Goal: Navigation & Orientation: Find specific page/section

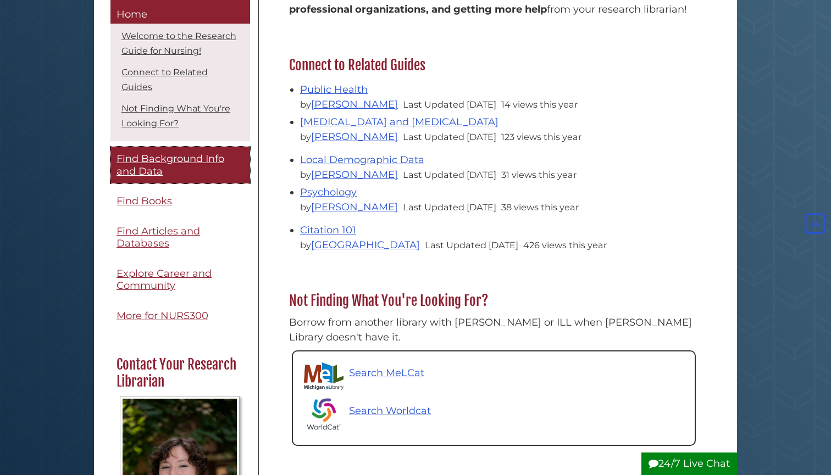
click at [189, 153] on span "Find Background Info and Data" at bounding box center [171, 165] width 108 height 25
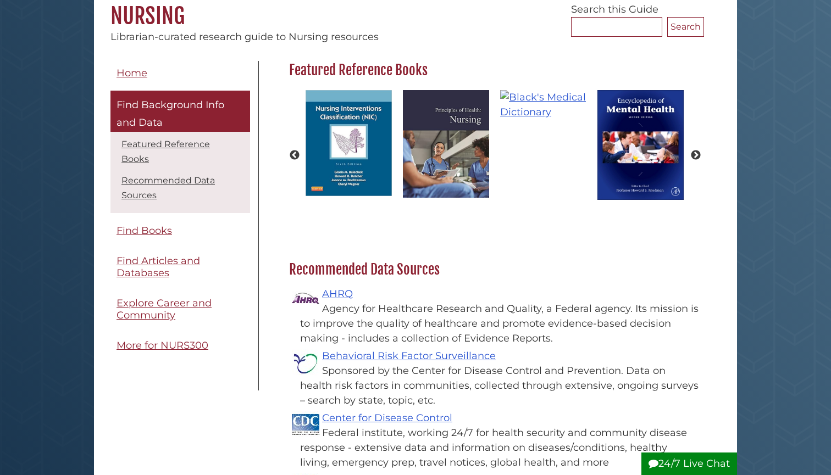
scroll to position [143, 0]
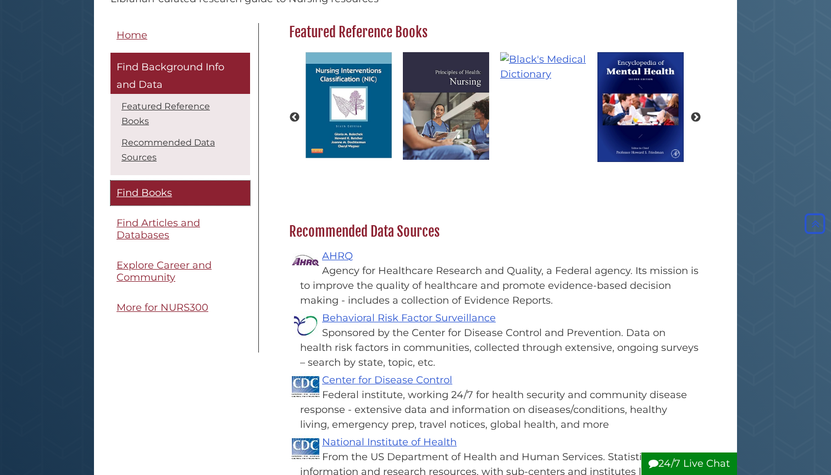
click at [157, 187] on span "Find Books" at bounding box center [145, 193] width 56 height 12
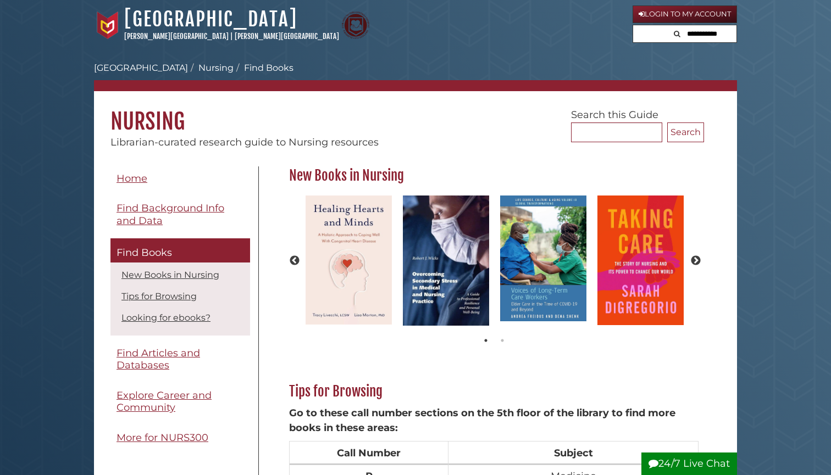
scroll to position [282, 420]
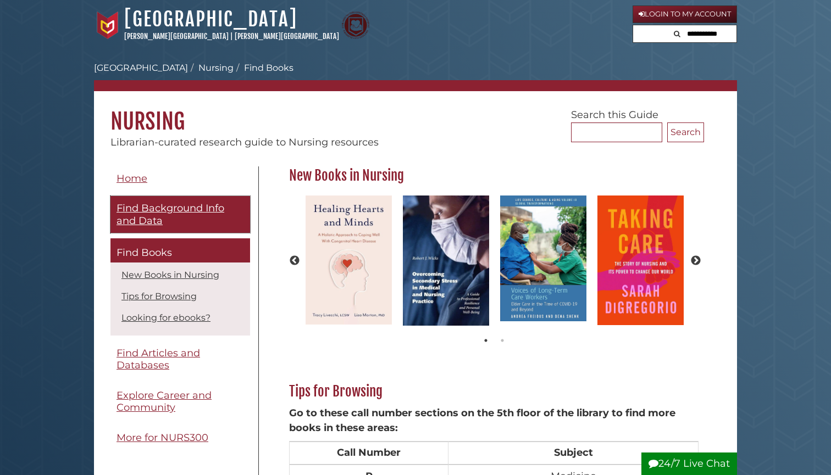
click at [156, 206] on span "Find Background Info and Data" at bounding box center [171, 214] width 108 height 25
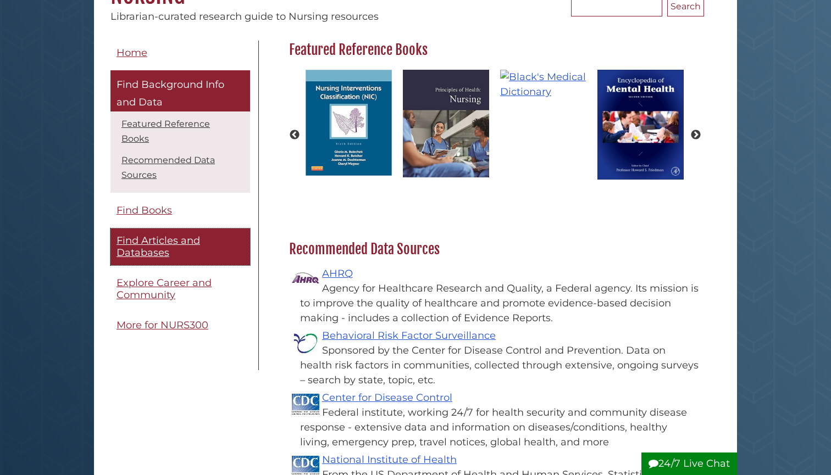
scroll to position [130, 0]
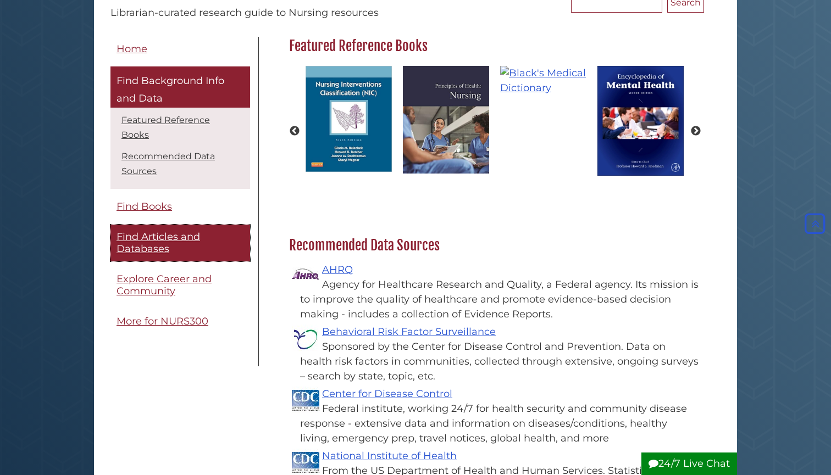
click at [150, 241] on link "Find Articles and Databases" at bounding box center [180, 243] width 140 height 37
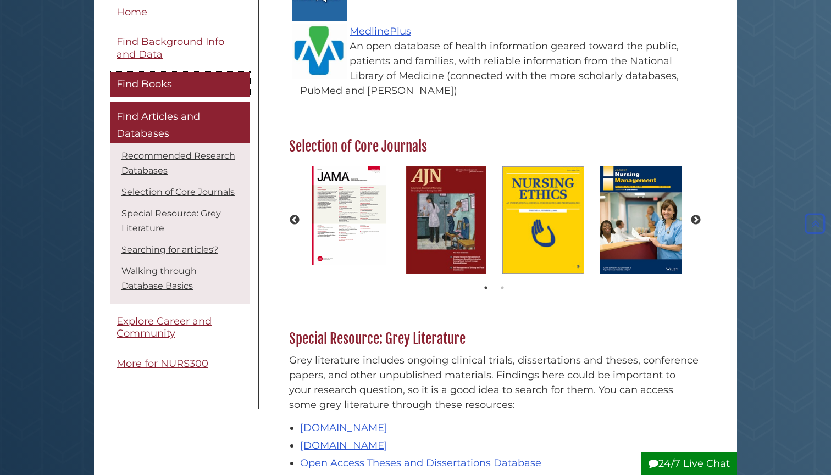
scroll to position [295, 0]
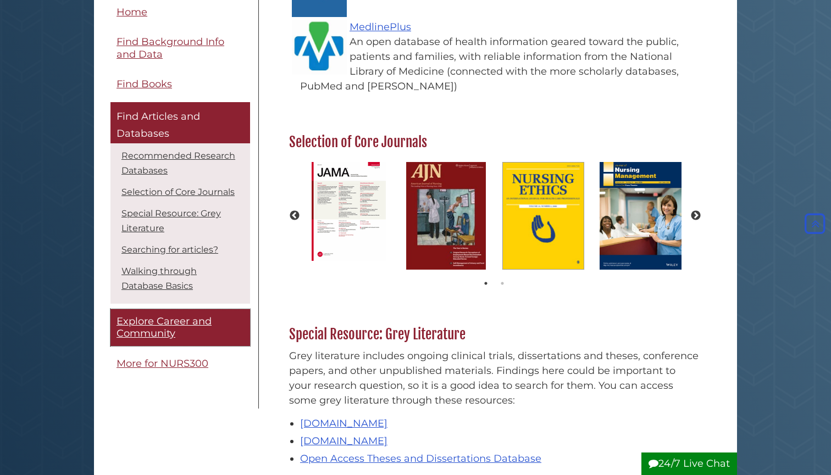
click at [138, 318] on span "Explore Career and Community" at bounding box center [164, 327] width 95 height 25
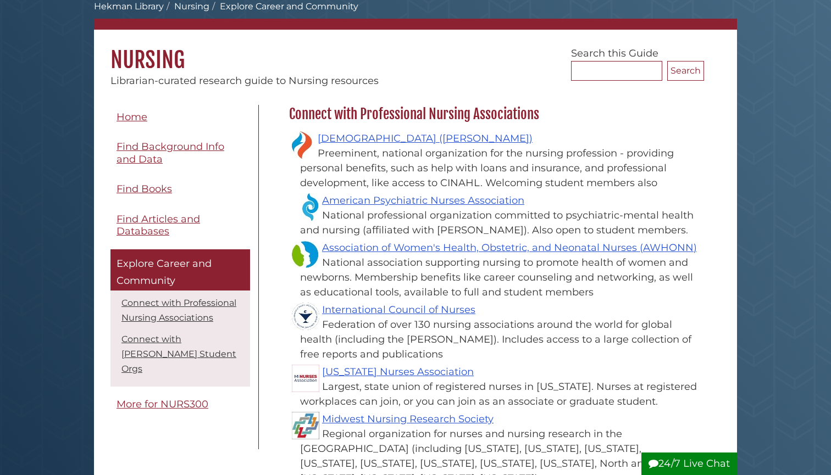
scroll to position [72, 0]
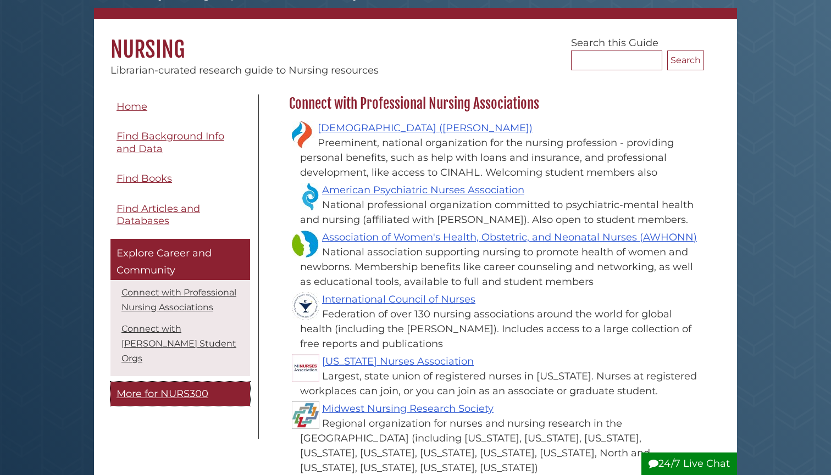
click at [149, 388] on span "More for NURS300" at bounding box center [163, 394] width 92 height 12
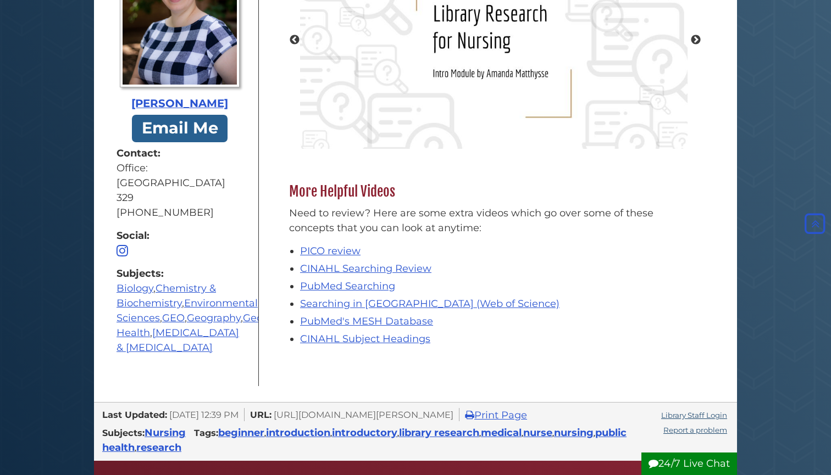
scroll to position [650, 0]
